Goal: Information Seeking & Learning: Find contact information

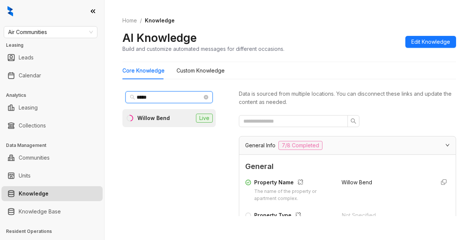
click at [151, 98] on input "*****" at bounding box center [170, 97] width 66 height 8
drag, startPoint x: 148, startPoint y: 96, endPoint x: 115, endPoint y: 96, distance: 33.2
click at [115, 96] on div "Home / Knowledge AI Knowledge Build and customize automated messages for differ…" at bounding box center [288, 120] width 369 height 240
type input "*****"
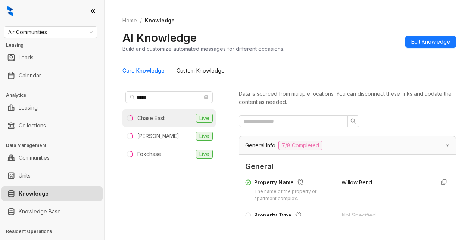
click at [149, 115] on div "Chase East" at bounding box center [150, 118] width 27 height 8
drag, startPoint x: 326, startPoint y: 63, endPoint x: 324, endPoint y: 69, distance: 6.3
click at [325, 68] on div "Core Knowledge Custom Knowledge" at bounding box center [289, 70] width 334 height 17
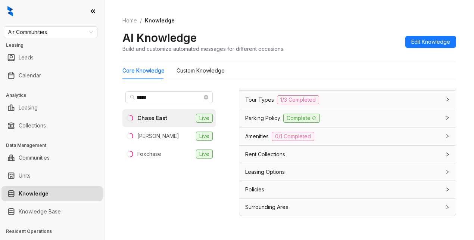
scroll to position [672, 0]
click at [264, 176] on span "Leasing Options" at bounding box center [265, 172] width 40 height 8
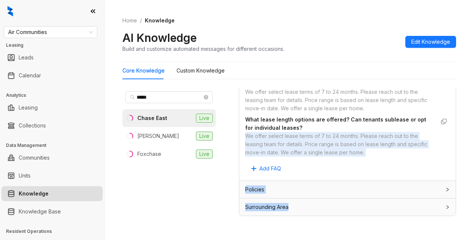
scroll to position [987, 0]
drag, startPoint x: 247, startPoint y: 190, endPoint x: 400, endPoint y: 153, distance: 157.5
click at [400, 153] on div "We offer select lease terms of 7 to 24 months. Please reach out to the leasing …" at bounding box center [340, 144] width 190 height 25
copy div "We offer select lease terms of 7 to 24 months. Please reach out to the leasing …"
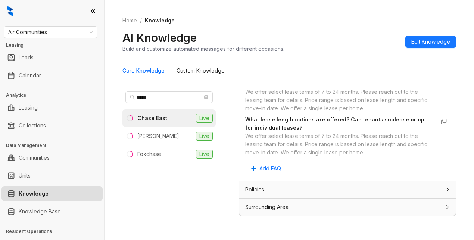
click at [213, 173] on div "***** Chase East Live Chase West Live Foxchase Live" at bounding box center [168, 152] width 93 height 128
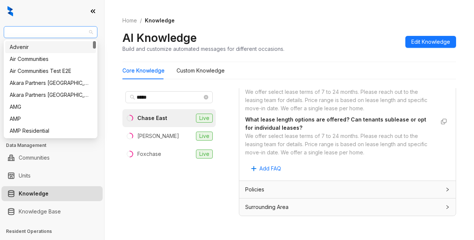
click at [62, 29] on span "Air Communities" at bounding box center [50, 31] width 85 height 11
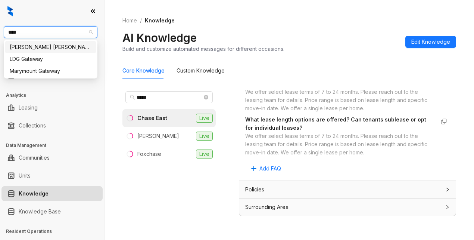
type input "*****"
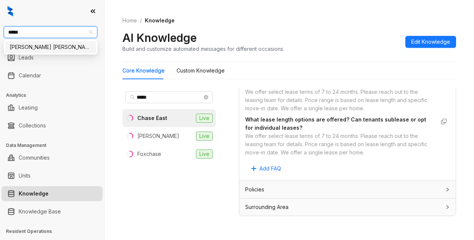
click at [30, 42] on div "[PERSON_NAME] [PERSON_NAME]" at bounding box center [50, 47] width 91 height 12
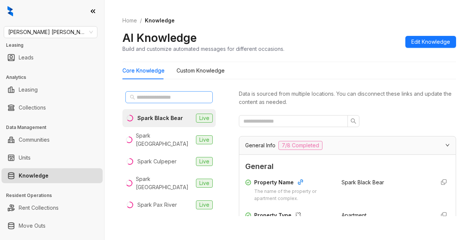
click at [152, 93] on span at bounding box center [168, 97] width 87 height 12
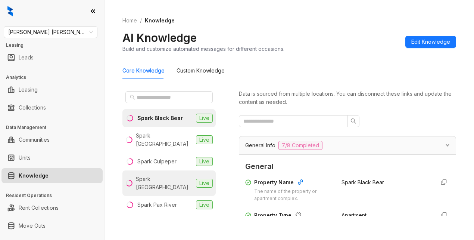
click at [166, 180] on div "Spark [GEOGRAPHIC_DATA]" at bounding box center [164, 183] width 57 height 16
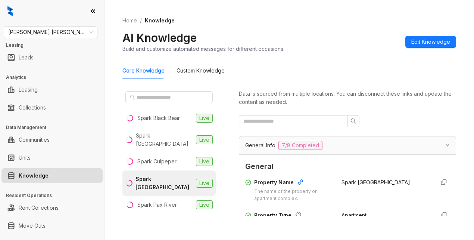
click at [165, 179] on div "Spark [GEOGRAPHIC_DATA]" at bounding box center [163, 183] width 57 height 16
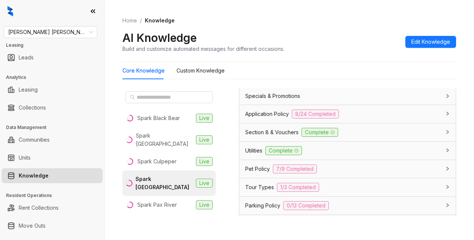
scroll to position [522, 0]
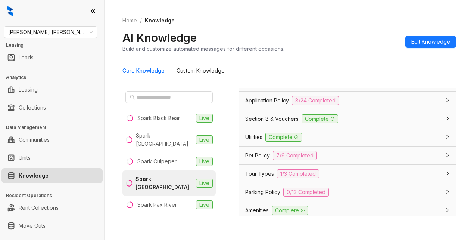
click at [260, 123] on span "Section 8 & Vouchers" at bounding box center [271, 119] width 53 height 8
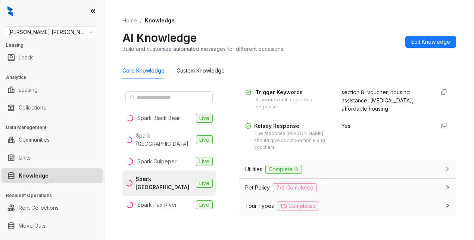
scroll to position [597, 0]
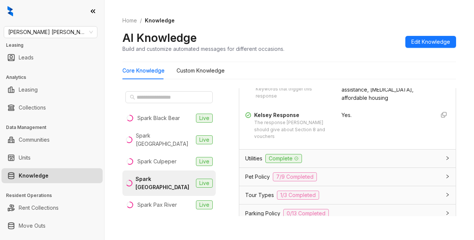
click at [385, 140] on div "Yes." at bounding box center [384, 125] width 87 height 29
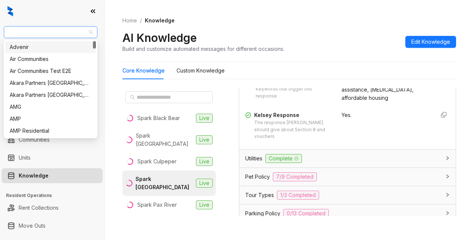
click at [48, 29] on span "Gates Hudson" at bounding box center [50, 31] width 85 height 11
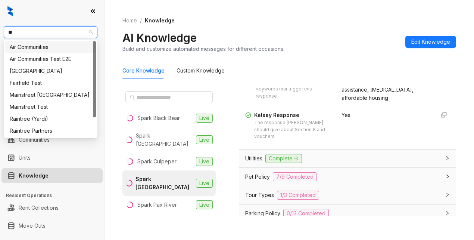
type input "***"
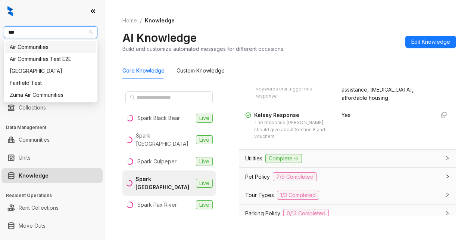
click at [34, 44] on div "Air Communities" at bounding box center [51, 47] width 82 height 8
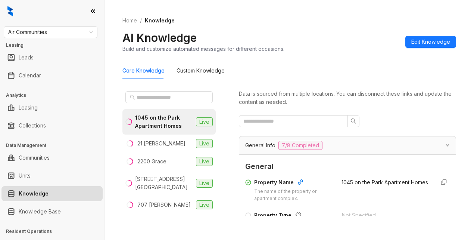
click at [305, 47] on div "AI Knowledge Build and customize automated messages for different occasions. Ed…" at bounding box center [289, 42] width 334 height 22
click at [141, 95] on input "text" at bounding box center [170, 97] width 66 height 8
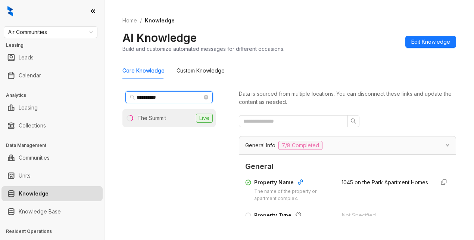
type input "**********"
click at [171, 121] on li "The Summit Live" at bounding box center [168, 118] width 93 height 18
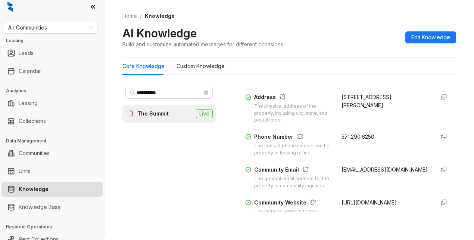
scroll to position [149, 0]
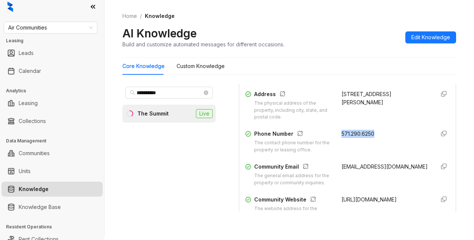
drag, startPoint x: 330, startPoint y: 140, endPoint x: 362, endPoint y: 143, distance: 31.9
click at [376, 142] on div "Phone Number The contact phone number for the property or leasing office. 571.2…" at bounding box center [347, 141] width 204 height 24
copy span "571.290.6250"
click at [343, 63] on div "Core Knowledge Custom Knowledge" at bounding box center [289, 65] width 334 height 17
click at [61, 25] on span "Air Communities" at bounding box center [50, 27] width 85 height 11
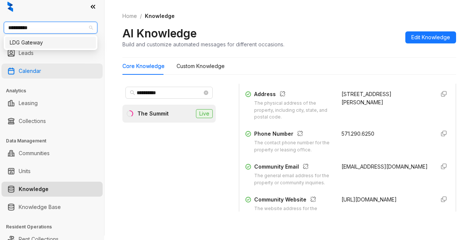
type input "**********"
click at [52, 38] on div "LDG Gateway" at bounding box center [50, 43] width 91 height 12
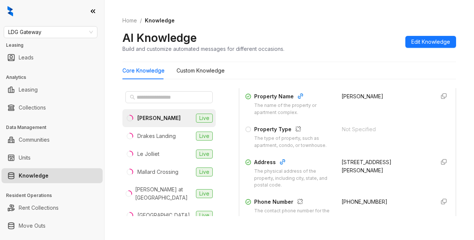
scroll to position [112, 0]
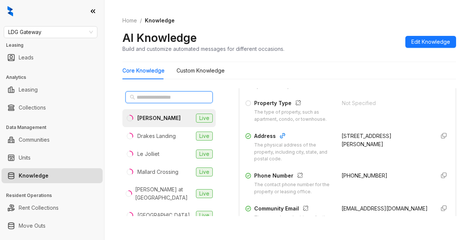
click at [145, 100] on input "text" at bounding box center [170, 97] width 66 height 8
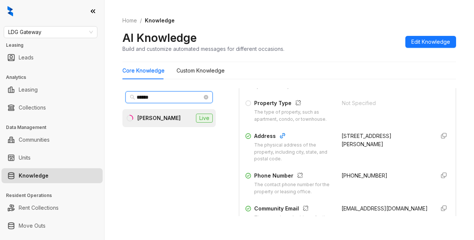
type input "******"
drag, startPoint x: 178, startPoint y: 108, endPoint x: 187, endPoint y: 104, distance: 9.9
click at [182, 105] on div "****** Brooke Pointe Live" at bounding box center [168, 152] width 93 height 128
click at [159, 117] on div "Brooke Pointe" at bounding box center [158, 118] width 43 height 8
drag, startPoint x: 192, startPoint y: 167, endPoint x: 196, endPoint y: 172, distance: 6.6
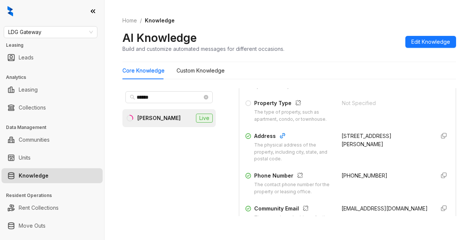
click at [192, 168] on div "****** Brooke Pointe Live" at bounding box center [168, 152] width 93 height 128
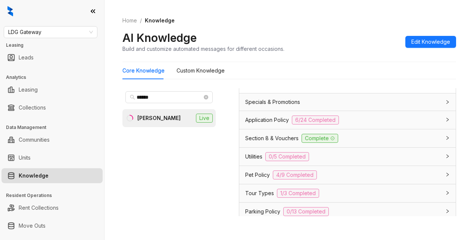
scroll to position [560, 0]
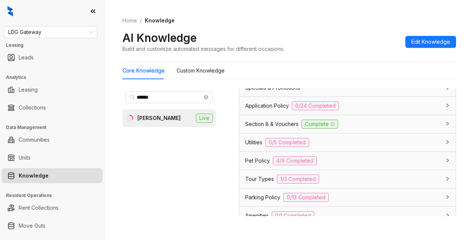
click at [259, 110] on span "Application Policy" at bounding box center [267, 105] width 44 height 8
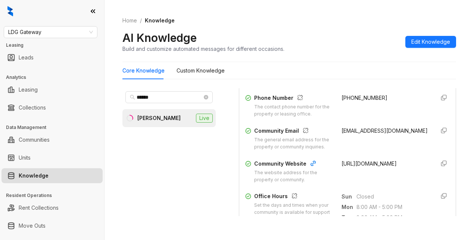
scroll to position [187, 0]
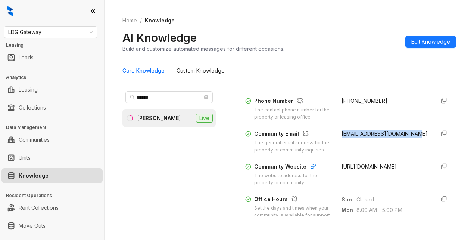
drag, startPoint x: 332, startPoint y: 140, endPoint x: 413, endPoint y: 145, distance: 80.7
click at [413, 145] on div "Community Email The general email address for the property or community inquiri…" at bounding box center [347, 141] width 204 height 24
copy span "brookpointe@gatewaymgt.com"
click at [321, 106] on div "Phone Number" at bounding box center [293, 102] width 78 height 10
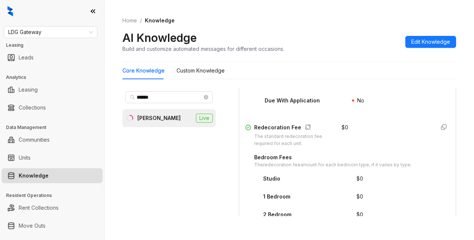
scroll to position [1194, 0]
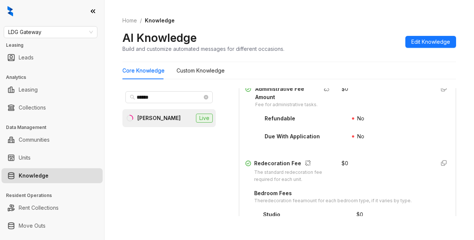
click at [400, 126] on div "No" at bounding box center [401, 120] width 98 height 12
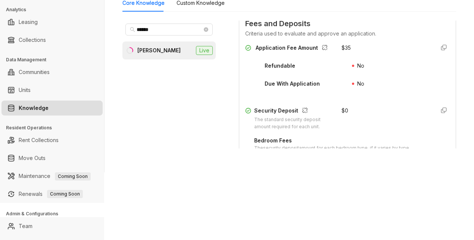
scroll to position [81, 0]
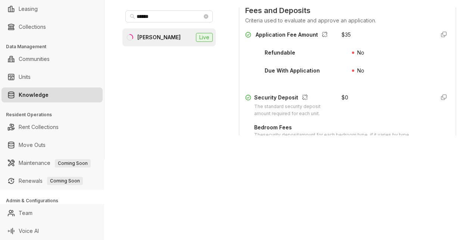
click at [375, 113] on div "Application Fee Amount $ 35 Refundable No Due With Application No Security Depo…" at bounding box center [347, 150] width 204 height 245
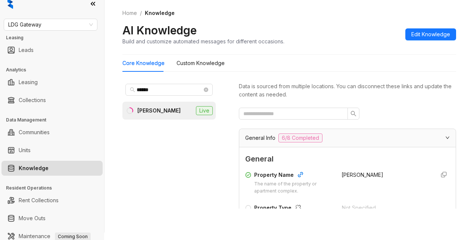
scroll to position [0, 0]
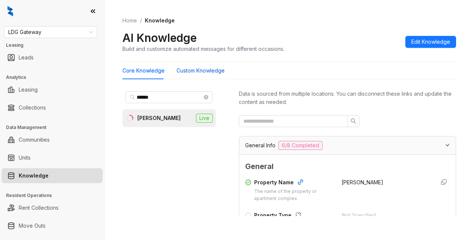
click at [204, 69] on Knowledge "Custom Knowledge" at bounding box center [200, 70] width 48 height 8
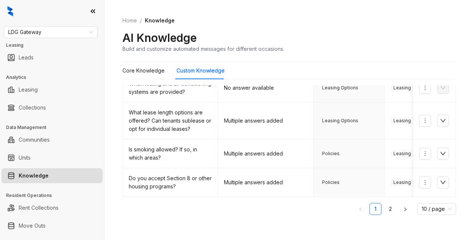
scroll to position [261, 0]
click at [292, 20] on ol "Home / Knowledge" at bounding box center [289, 20] width 334 height 8
click at [49, 31] on span "LDG Gateway" at bounding box center [50, 31] width 85 height 11
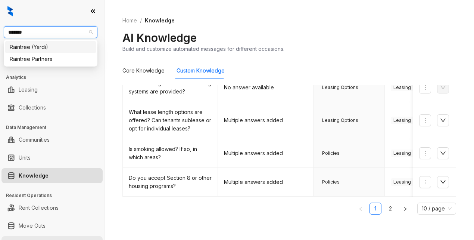
type input "********"
click at [35, 60] on div "Raintree Partners" at bounding box center [51, 59] width 82 height 8
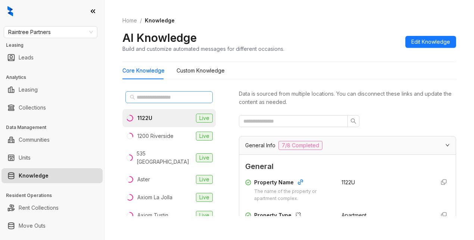
click at [175, 92] on span at bounding box center [168, 97] width 87 height 12
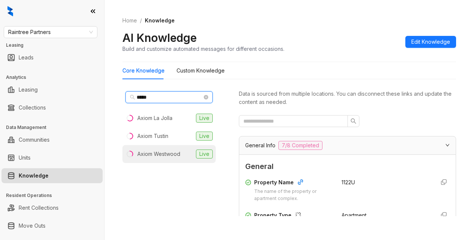
type input "*****"
drag, startPoint x: 173, startPoint y: 158, endPoint x: 187, endPoint y: 156, distance: 14.7
click at [173, 158] on li "Axiom Westwood Live" at bounding box center [168, 154] width 93 height 18
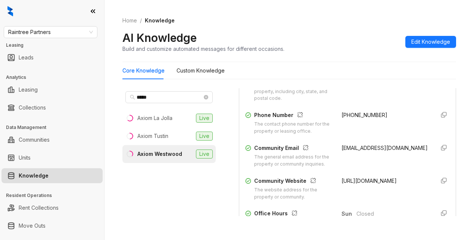
scroll to position [149, 0]
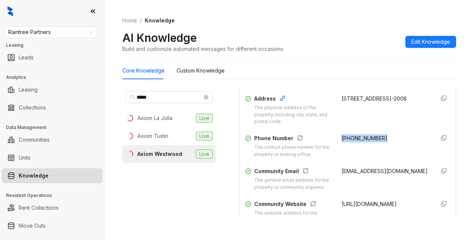
drag, startPoint x: 332, startPoint y: 144, endPoint x: 388, endPoint y: 147, distance: 56.0
click at [388, 147] on div "Phone Number The contact phone number for the property or leasing office. (310)…" at bounding box center [347, 146] width 204 height 24
copy span "(310) 208-6735"
drag, startPoint x: 333, startPoint y: 178, endPoint x: 340, endPoint y: 188, distance: 11.8
click at [341, 188] on div "axiomwestwood@cirrusami.com" at bounding box center [384, 179] width 87 height 24
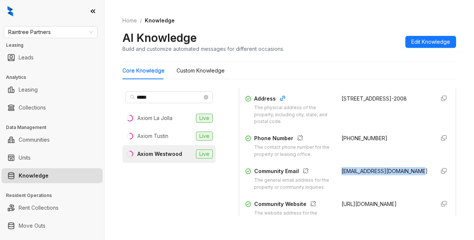
copy span "axiomwestwood@cirrusami.com"
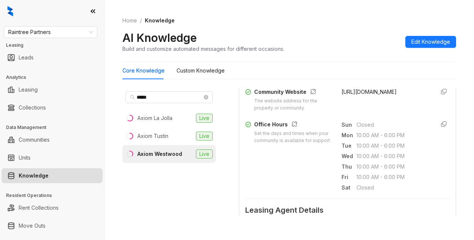
drag, startPoint x: 307, startPoint y: 178, endPoint x: 316, endPoint y: 171, distance: 11.1
click at [310, 178] on div "Office Hours Set the days and times when your community is available for suppor…" at bounding box center [347, 156] width 204 height 72
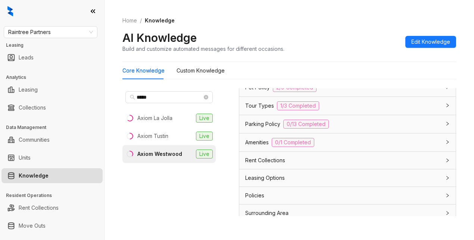
scroll to position [672, 0]
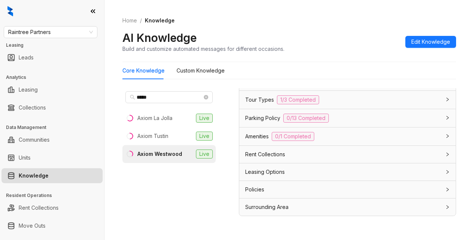
click at [268, 122] on span "Parking Policy" at bounding box center [262, 118] width 35 height 8
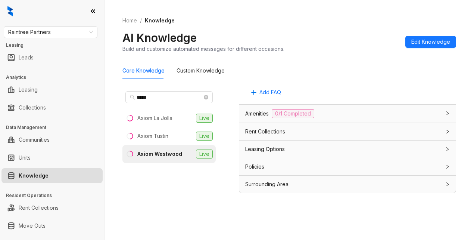
scroll to position [24, 0]
click at [216, 74] on Knowledge "Custom Knowledge" at bounding box center [200, 70] width 48 height 8
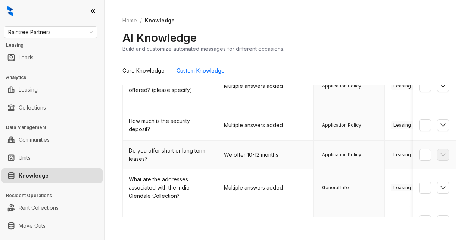
scroll to position [149, 0]
click at [440, 124] on icon "down" at bounding box center [442, 125] width 5 height 3
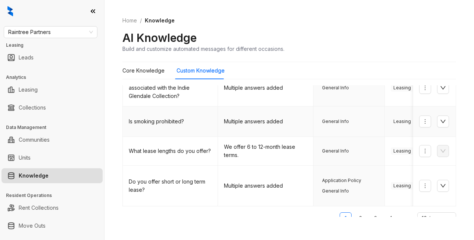
scroll to position [285, 0]
drag, startPoint x: 340, startPoint y: 23, endPoint x: 337, endPoint y: 33, distance: 10.8
click at [340, 23] on ol "Home / Knowledge" at bounding box center [289, 20] width 334 height 8
click at [152, 71] on Knowledge "Core Knowledge" at bounding box center [143, 70] width 42 height 8
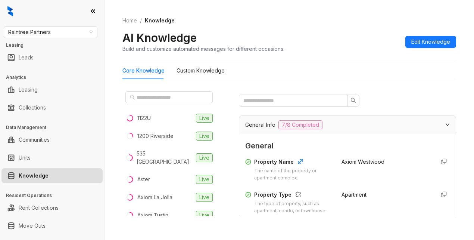
scroll to position [112, 0]
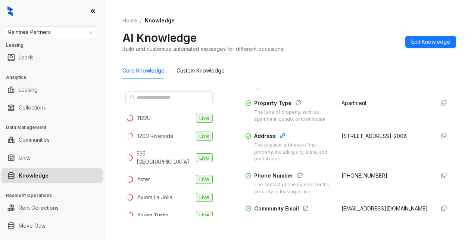
click at [301, 27] on div "Home / Knowledge AI Knowledge Build and customize automated messages for differ…" at bounding box center [289, 34] width 334 height 54
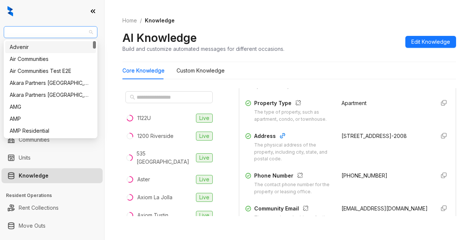
click at [71, 32] on span "Raintree Partners" at bounding box center [50, 31] width 85 height 11
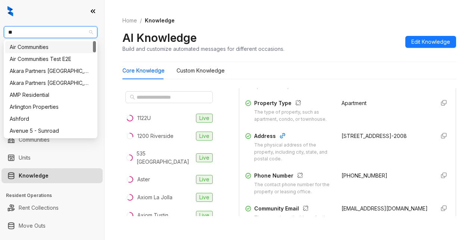
type input "***"
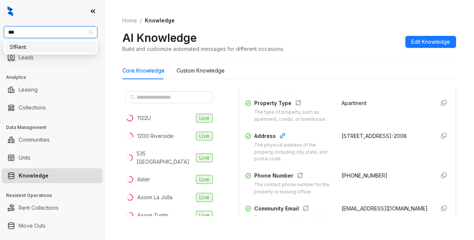
click at [32, 50] on div "SfRent" at bounding box center [51, 47] width 82 height 8
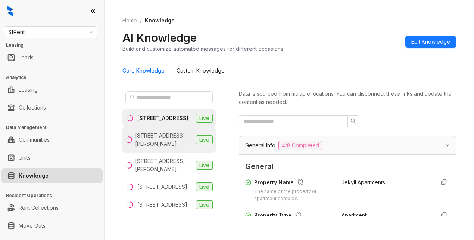
click at [146, 144] on div "[STREET_ADDRESS][PERSON_NAME]" at bounding box center [164, 139] width 58 height 16
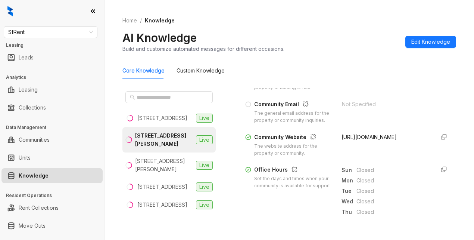
scroll to position [224, 0]
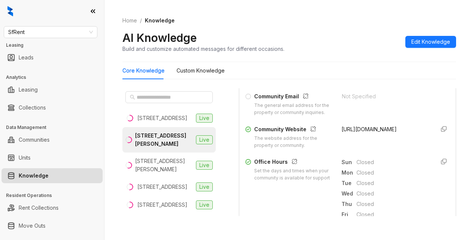
drag, startPoint x: 331, startPoint y: 144, endPoint x: 391, endPoint y: 144, distance: 59.7
click at [391, 144] on div "Community Website The website address for the property or community. [URL][DOMA…" at bounding box center [347, 137] width 204 height 24
copy span "[URL][DOMAIN_NAME]"
click at [263, 215] on div "Office Hours Set the days and times when your community is available for suppor…" at bounding box center [347, 193] width 204 height 72
click at [57, 38] on div "SfRent Leasing Leads Analytics Leasing Collections Data Management Communities …" at bounding box center [52, 120] width 104 height 240
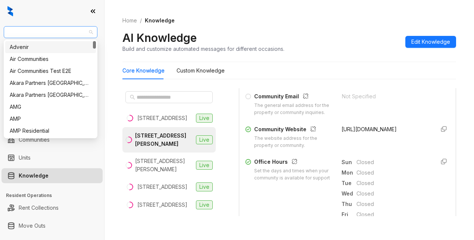
click at [56, 33] on span "SfRent" at bounding box center [50, 31] width 85 height 11
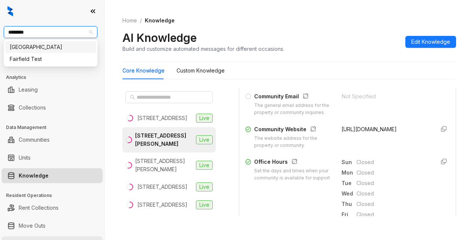
type input "*********"
click at [26, 50] on div "Fairfield" at bounding box center [51, 47] width 82 height 8
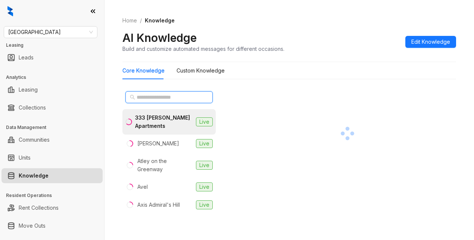
click at [151, 99] on input "text" at bounding box center [170, 97] width 66 height 8
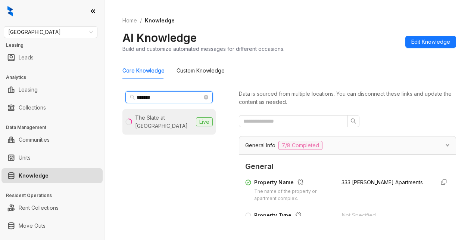
type input "*******"
click at [171, 118] on div "The Slate at [GEOGRAPHIC_DATA]" at bounding box center [164, 121] width 58 height 16
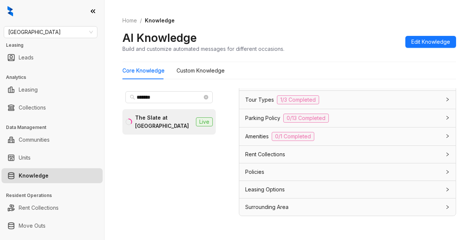
scroll to position [661, 0]
click at [249, 188] on span "Leasing Options" at bounding box center [265, 189] width 40 height 8
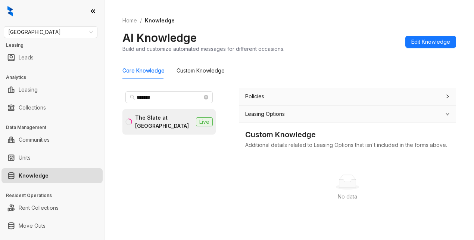
scroll to position [713, 0]
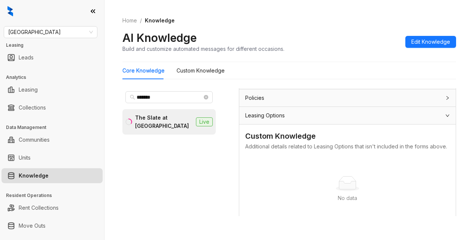
click at [263, 119] on span "Leasing Options" at bounding box center [265, 115] width 40 height 8
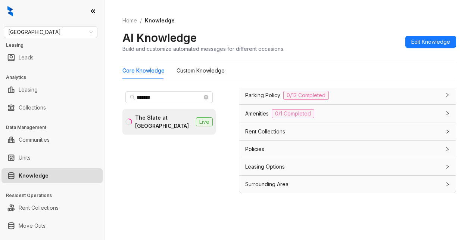
scroll to position [24, 0]
click at [209, 71] on Knowledge "Custom Knowledge" at bounding box center [200, 70] width 48 height 8
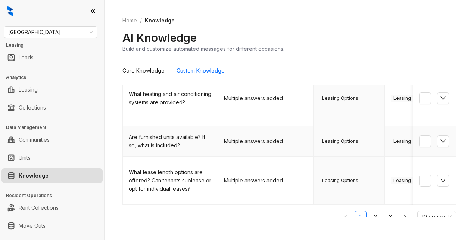
scroll to position [343, 0]
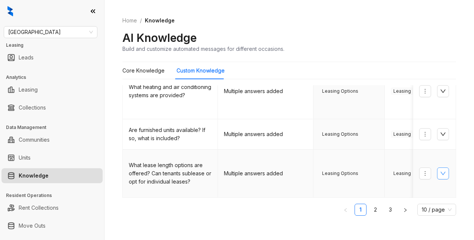
click at [440, 172] on icon "down" at bounding box center [442, 173] width 5 height 3
